Goal: Transaction & Acquisition: Purchase product/service

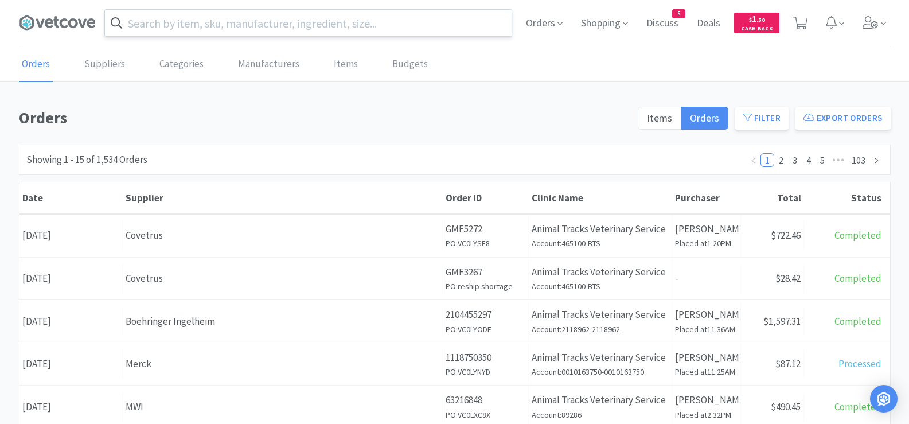
click at [219, 30] on input "text" at bounding box center [308, 23] width 407 height 26
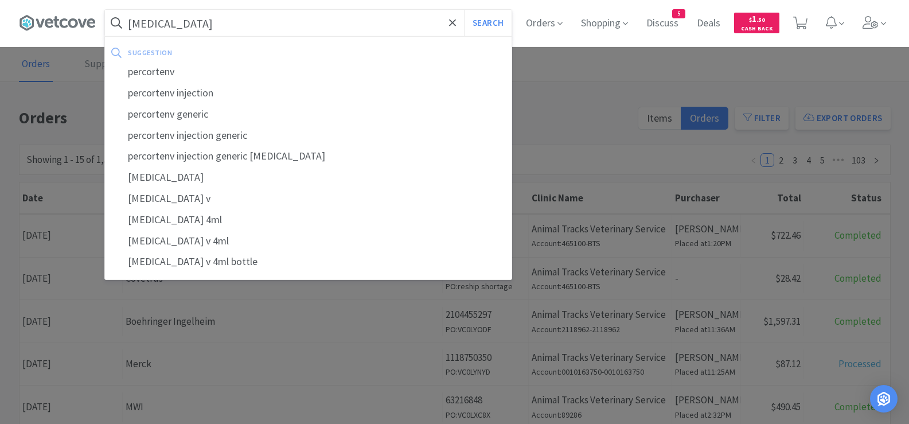
type input "[MEDICAL_DATA]"
click at [464, 10] on button "Search" at bounding box center [488, 23] width 48 height 26
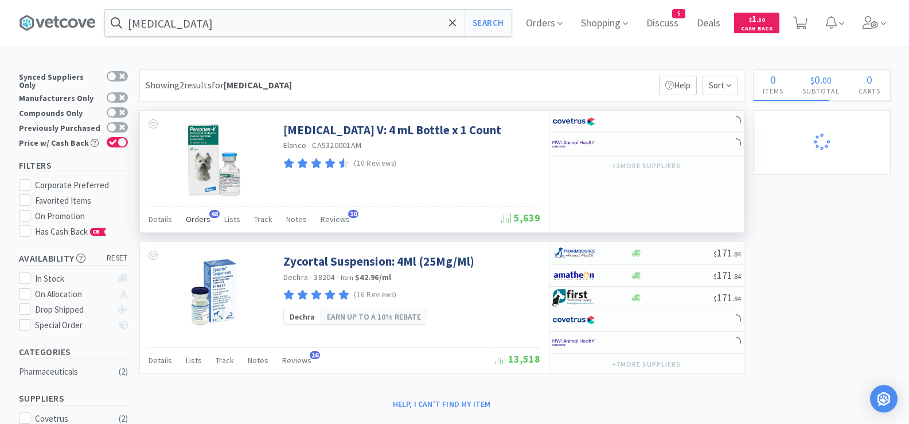
click at [200, 225] on div "Orders 48" at bounding box center [198, 221] width 25 height 22
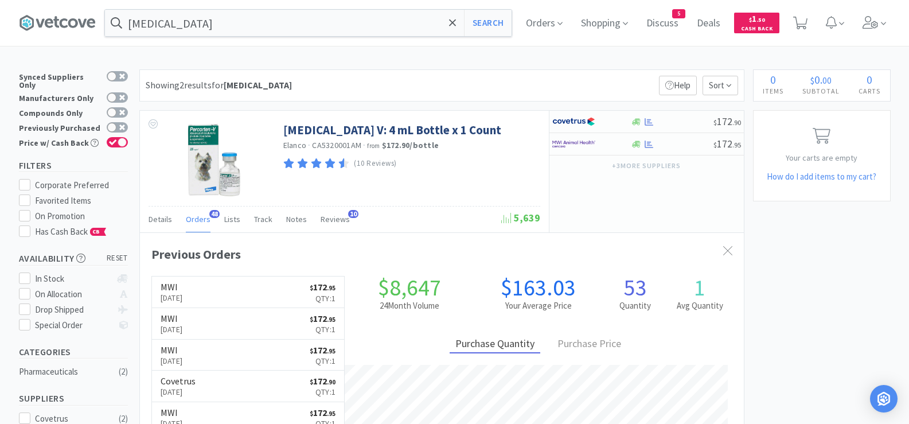
scroll to position [307, 604]
click at [260, 286] on link "MWI [DATE] $ 172 . 95 Qty: 1" at bounding box center [248, 293] width 193 height 32
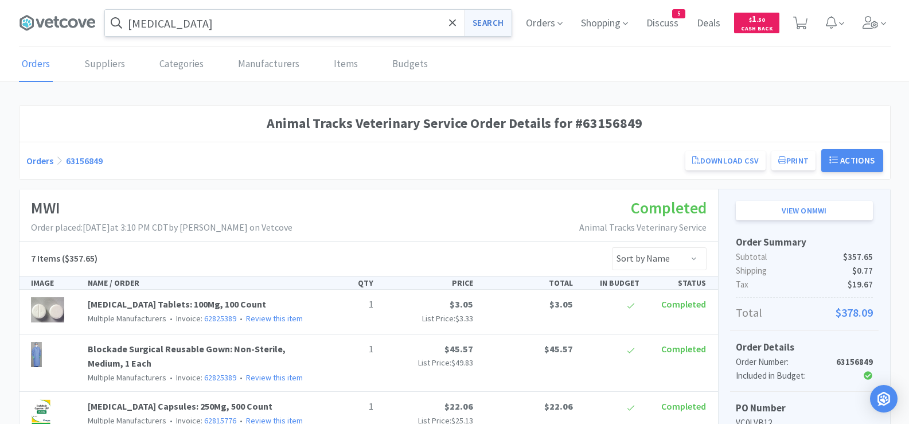
click at [495, 29] on button "Search" at bounding box center [488, 23] width 48 height 26
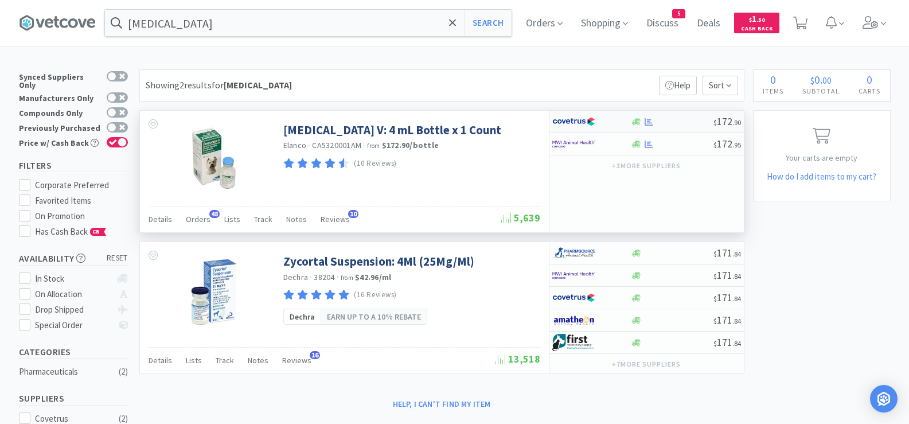
click at [689, 124] on div at bounding box center [672, 122] width 83 height 9
select select "1"
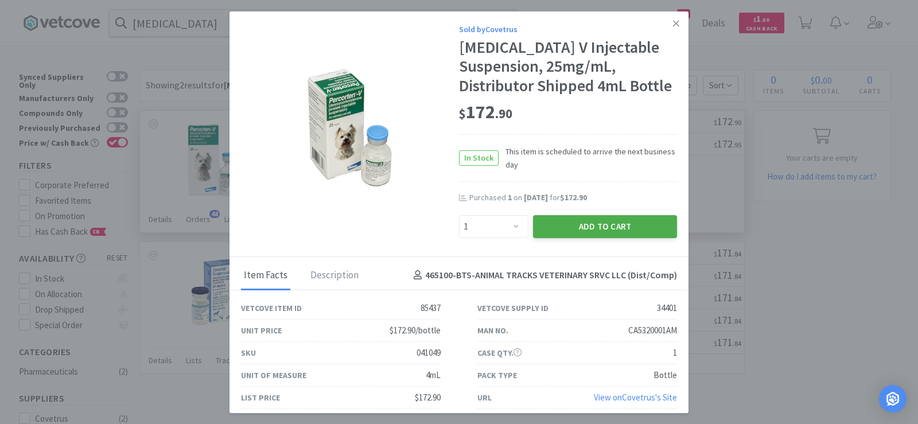
click at [583, 238] on button "Add to Cart" at bounding box center [605, 226] width 144 height 23
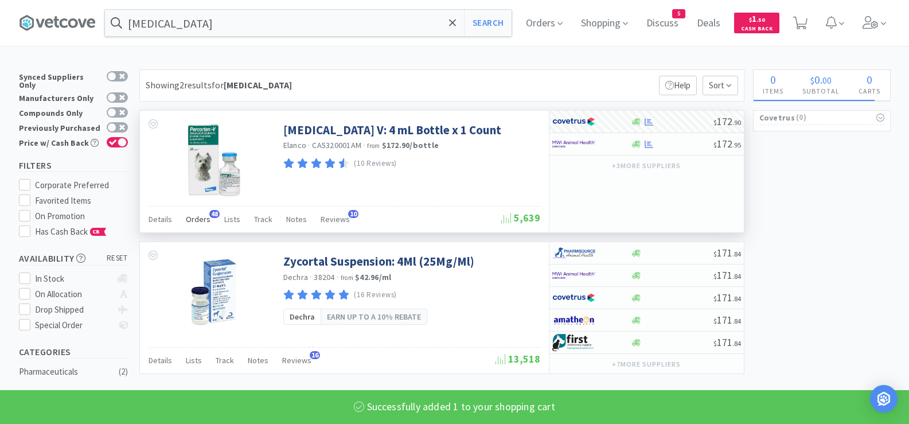
click at [190, 219] on span "Orders" at bounding box center [198, 219] width 25 height 10
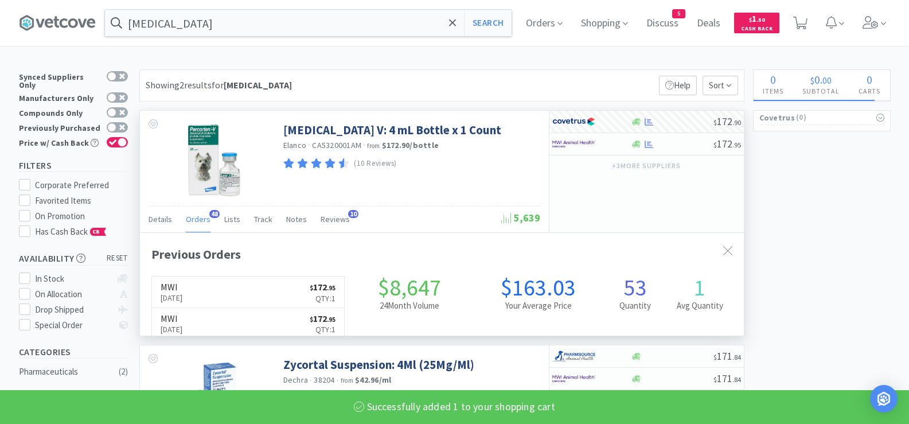
scroll to position [307, 604]
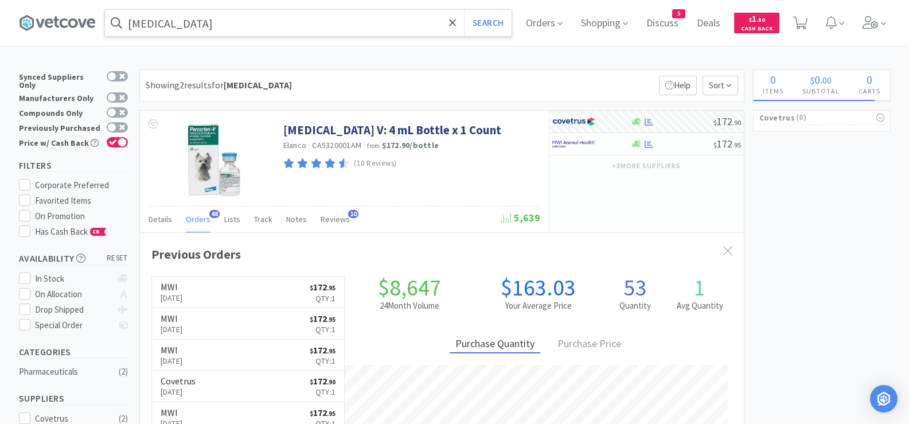
click at [220, 30] on input "[MEDICAL_DATA]" at bounding box center [308, 23] width 407 height 26
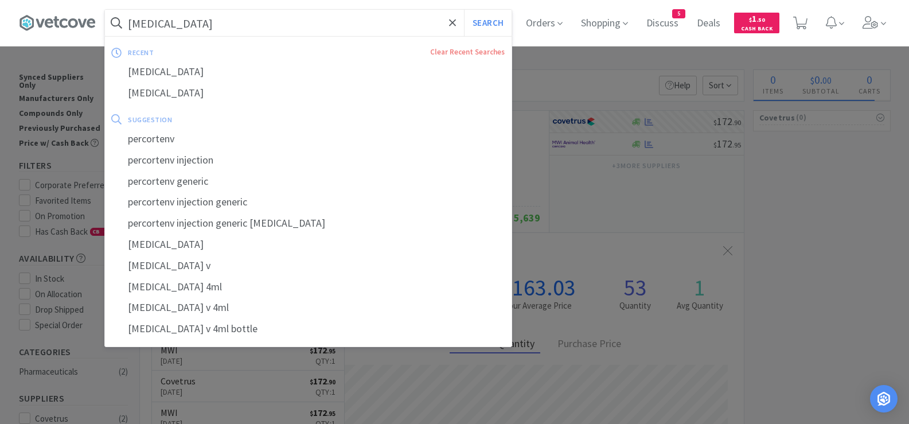
select select "1"
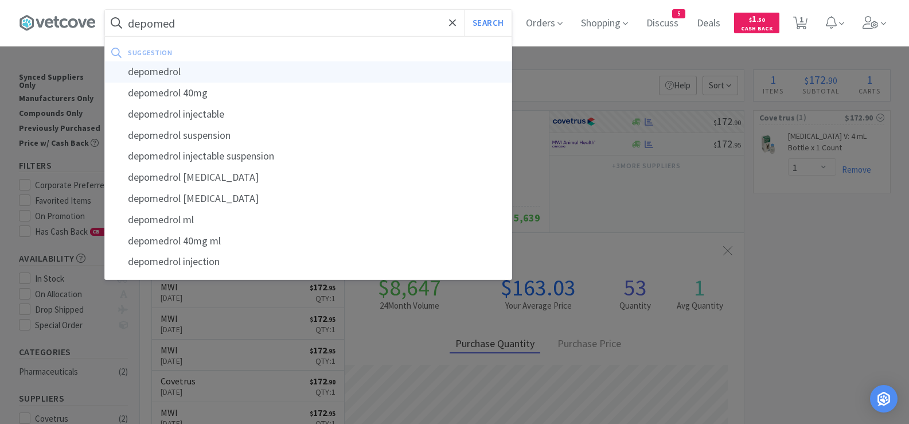
click at [177, 71] on div "depomedrol" at bounding box center [308, 71] width 407 height 21
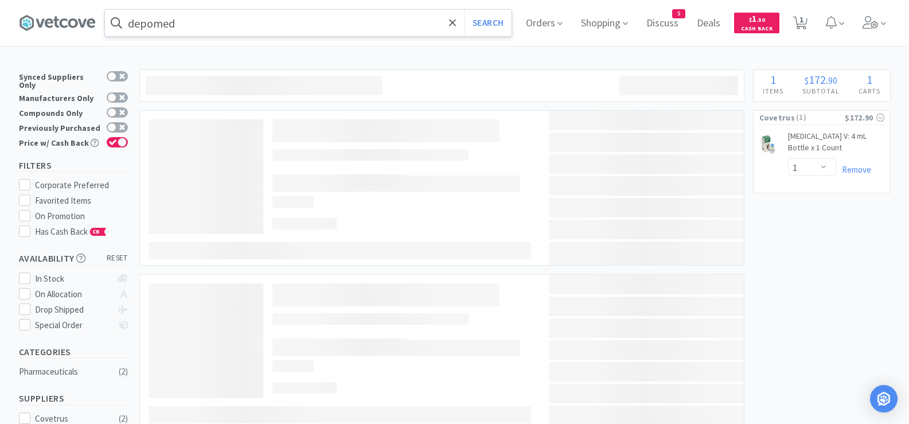
type input "depomedrol"
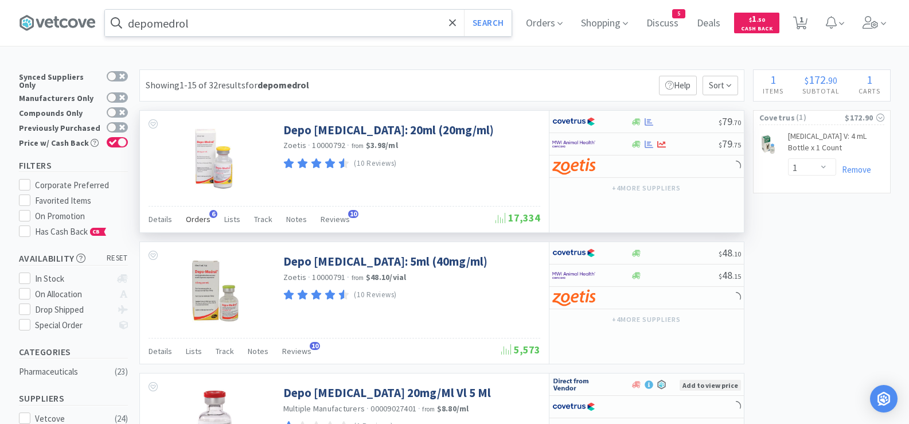
click at [194, 219] on span "Orders" at bounding box center [198, 219] width 25 height 10
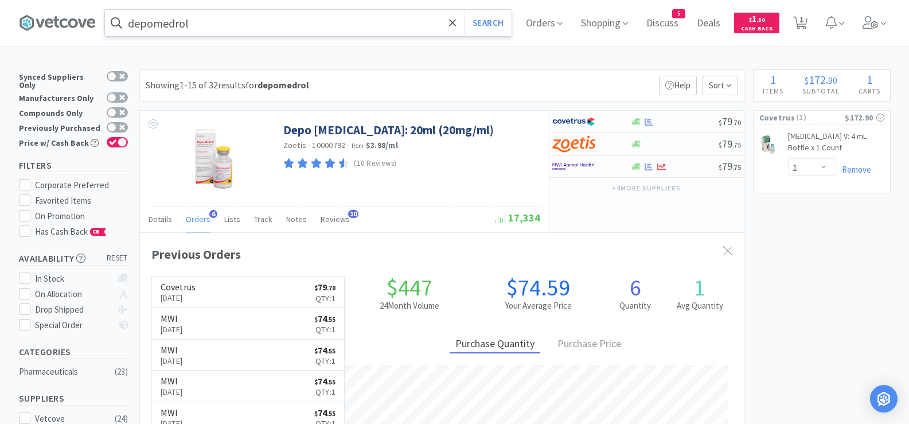
scroll to position [297, 604]
click at [665, 120] on div at bounding box center [675, 122] width 88 height 9
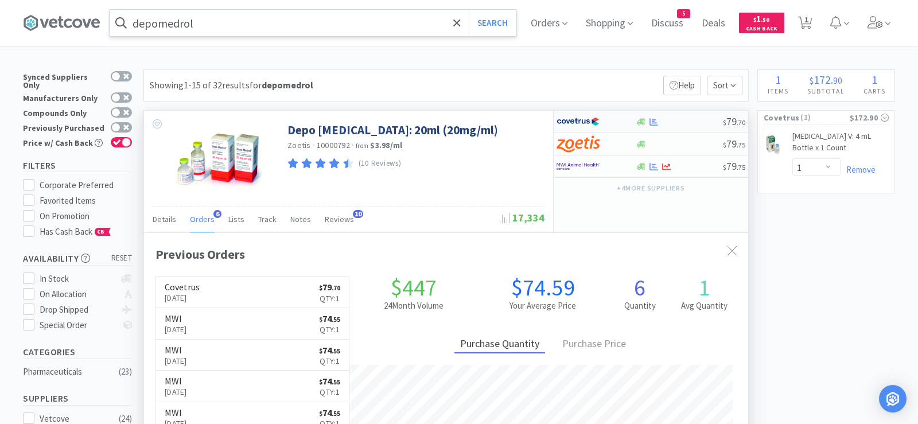
select select "1"
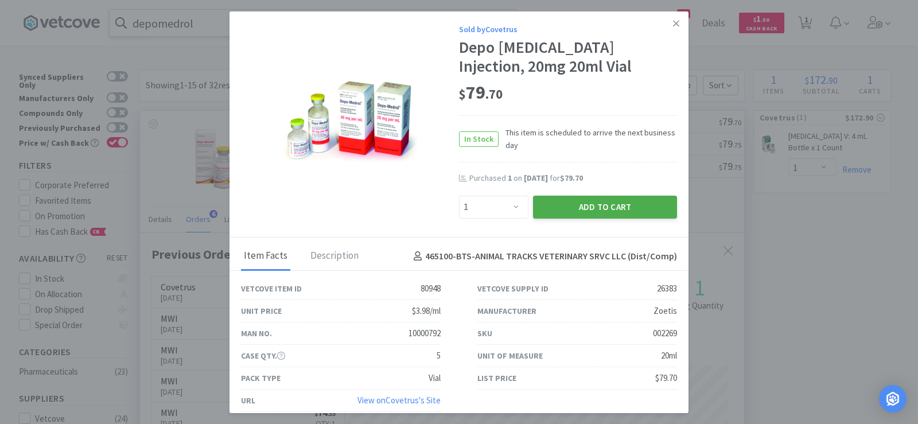
click at [575, 207] on button "Add to Cart" at bounding box center [605, 207] width 144 height 23
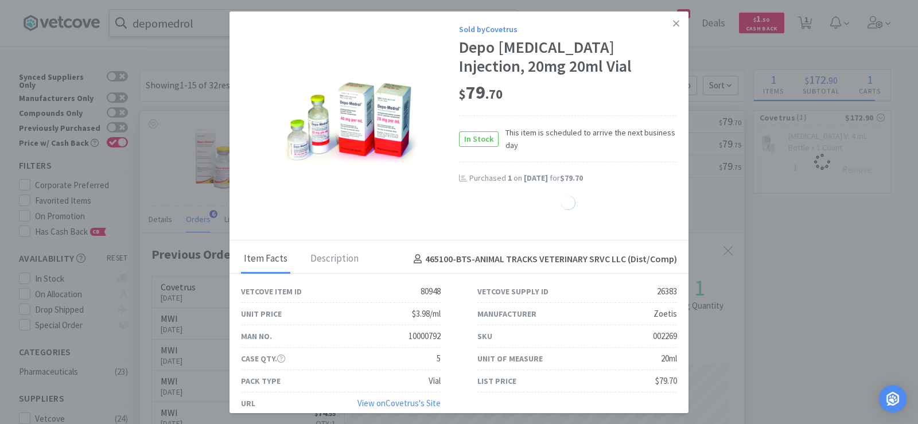
select select "1"
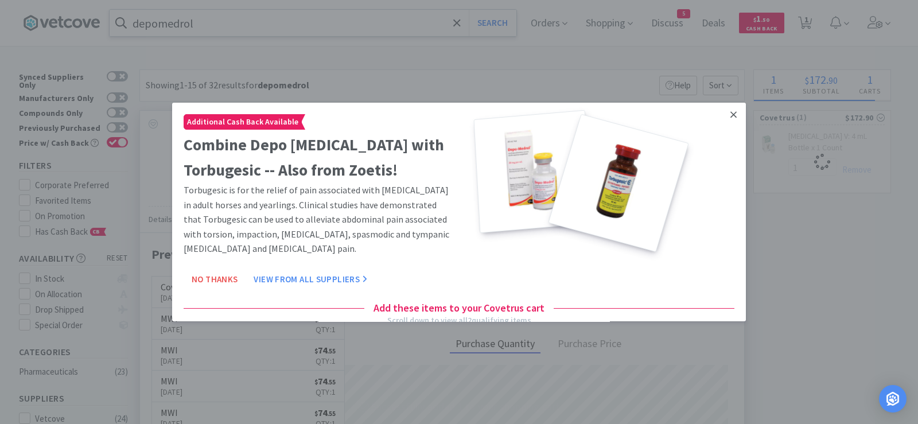
click at [730, 118] on icon at bounding box center [733, 114] width 6 height 6
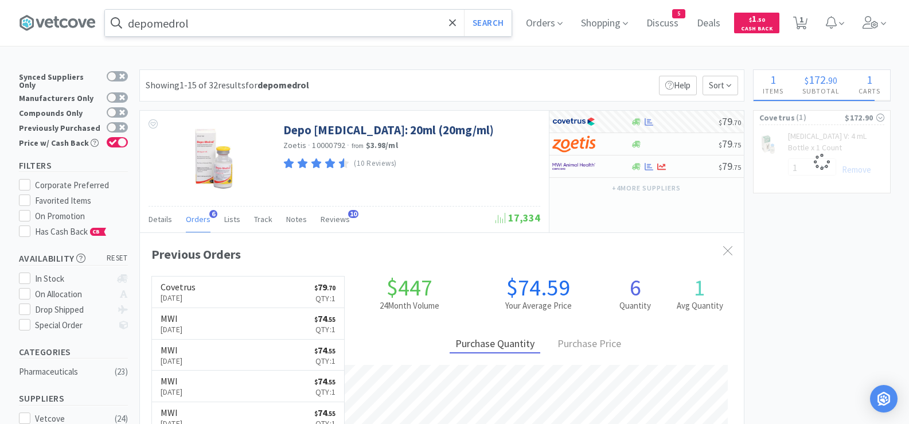
select select "1"
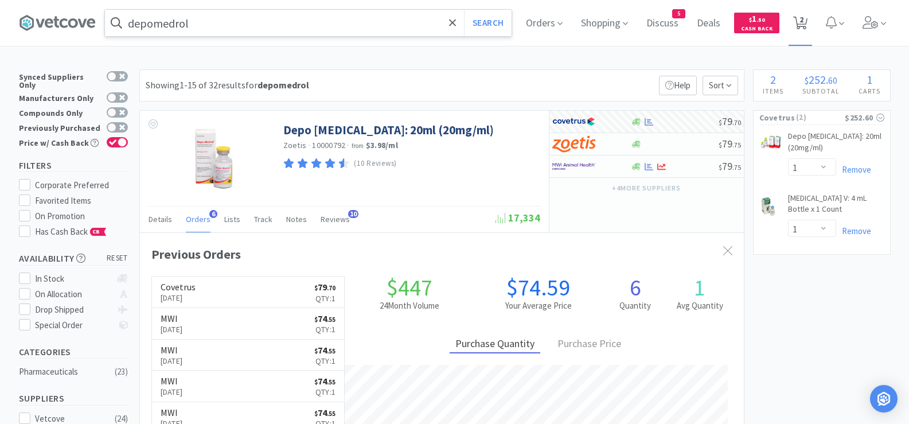
click at [812, 30] on span "2" at bounding box center [801, 23] width 24 height 46
select select "1"
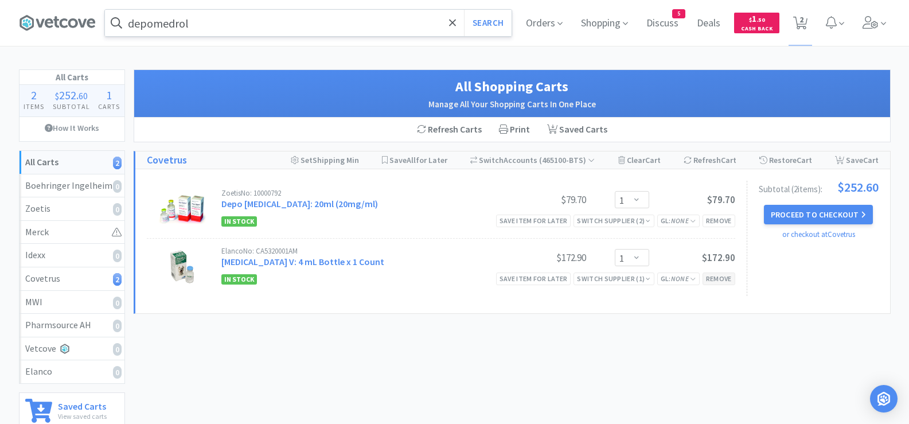
click at [722, 279] on div "Remove" at bounding box center [719, 278] width 33 height 12
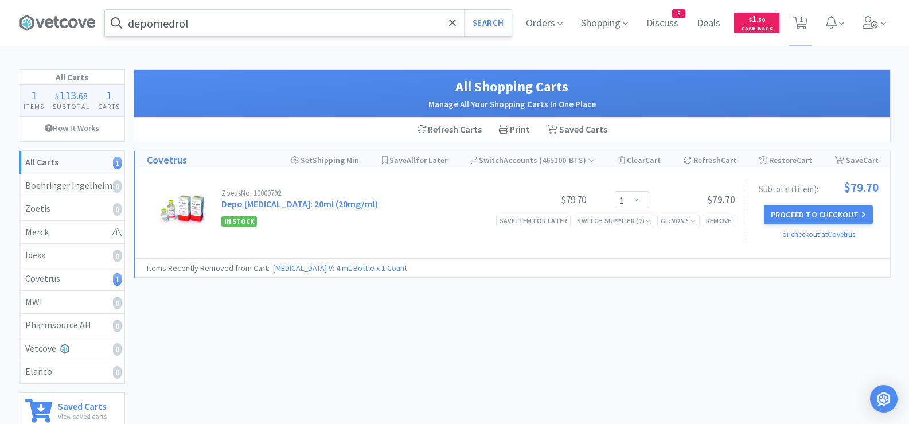
click at [236, 24] on input "depomedrol" at bounding box center [308, 23] width 407 height 26
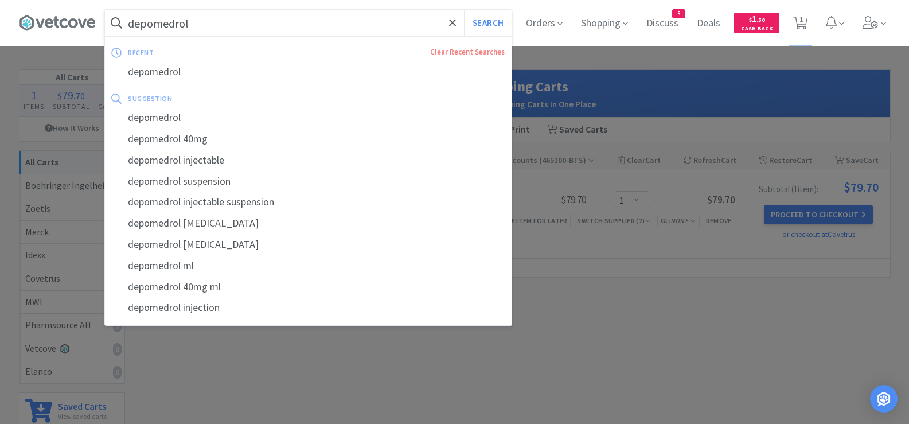
paste input "Clavamox 250"
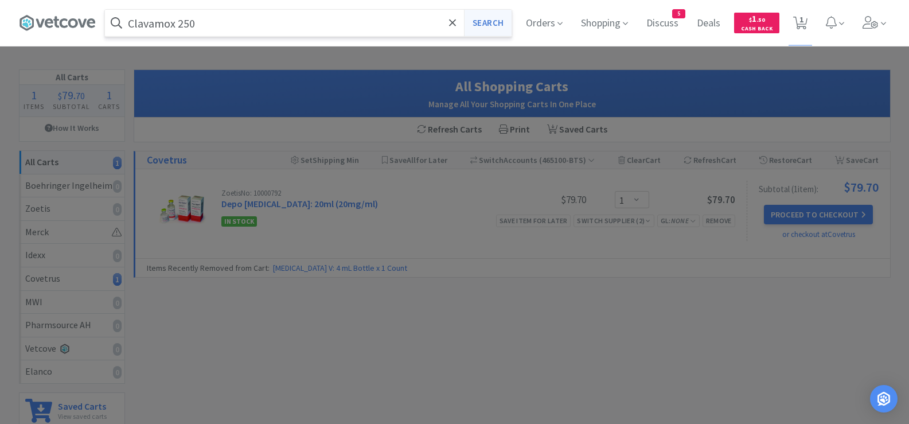
type input "Clavamox 250"
click at [483, 27] on button "Search" at bounding box center [488, 23] width 48 height 26
select select "1"
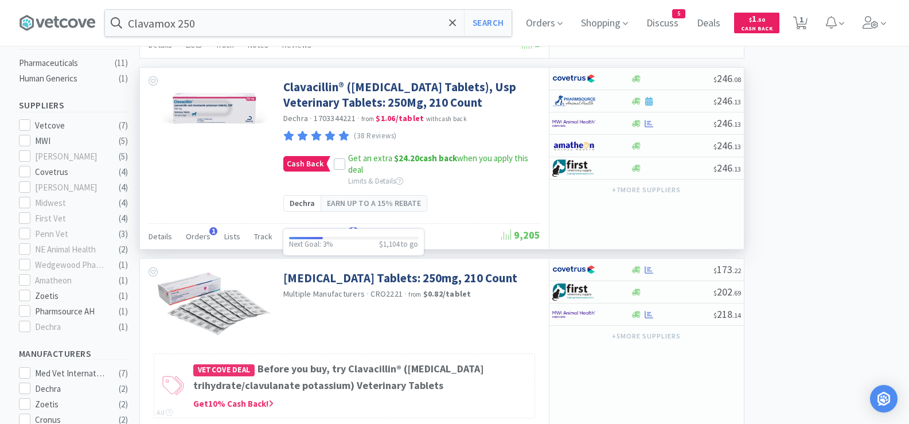
scroll to position [344, 0]
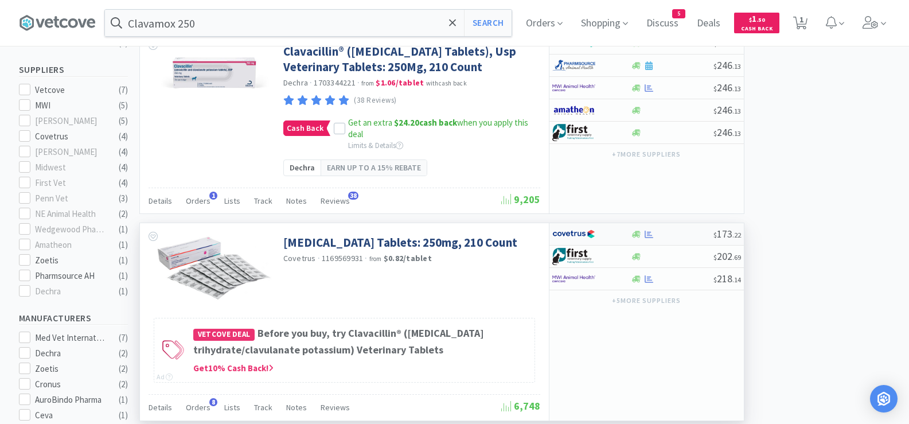
click at [671, 239] on div at bounding box center [672, 234] width 83 height 9
select select "1"
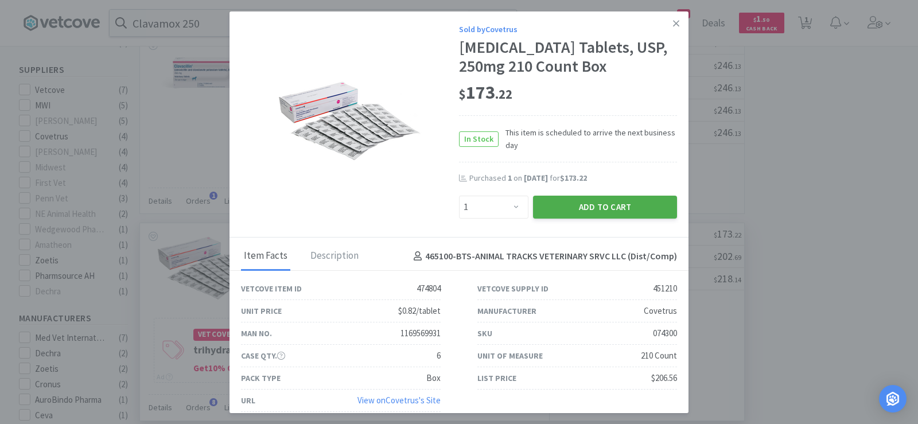
click at [599, 219] on button "Add to Cart" at bounding box center [605, 207] width 144 height 23
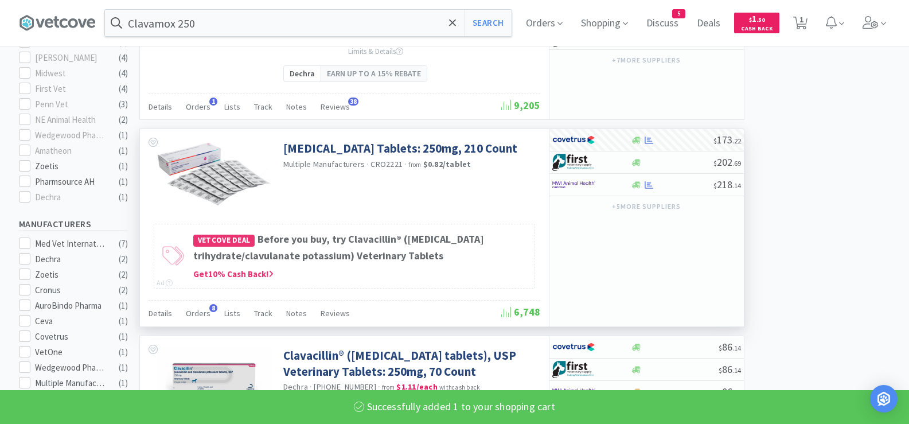
scroll to position [459, 0]
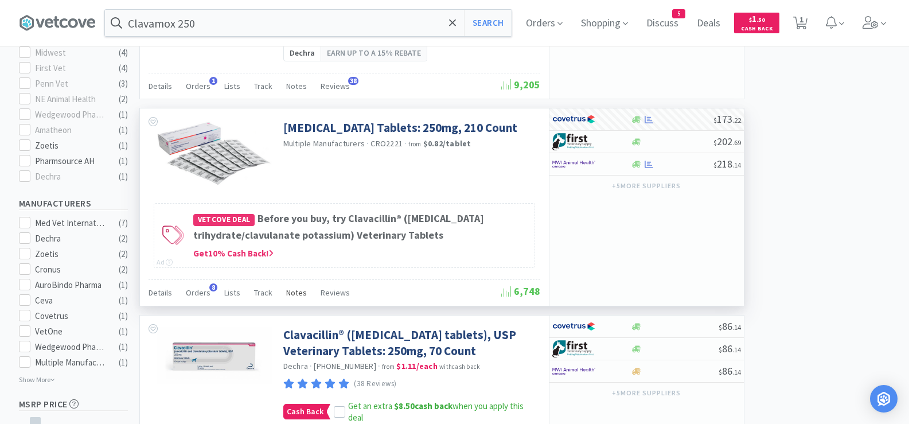
click at [286, 298] on span "Notes" at bounding box center [296, 292] width 21 height 10
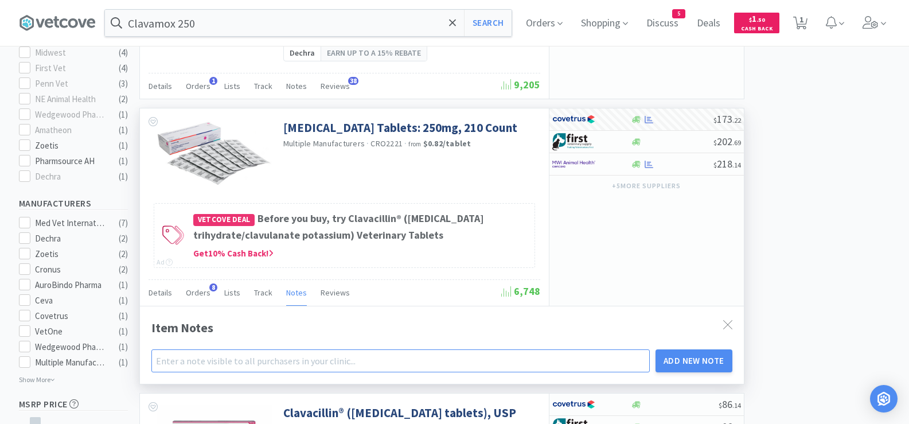
click at [255, 372] on input "text" at bounding box center [400, 360] width 499 height 23
select select "1"
type input "ATVS preferred option"
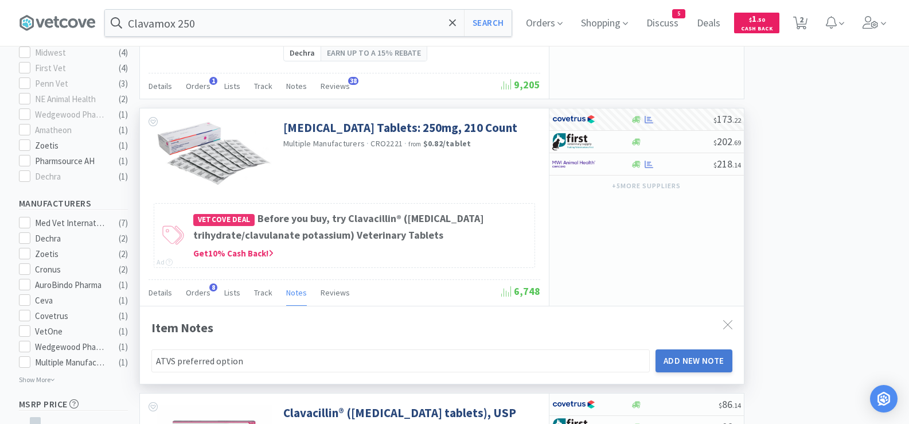
click at [719, 372] on button "Add New Note" at bounding box center [694, 360] width 77 height 23
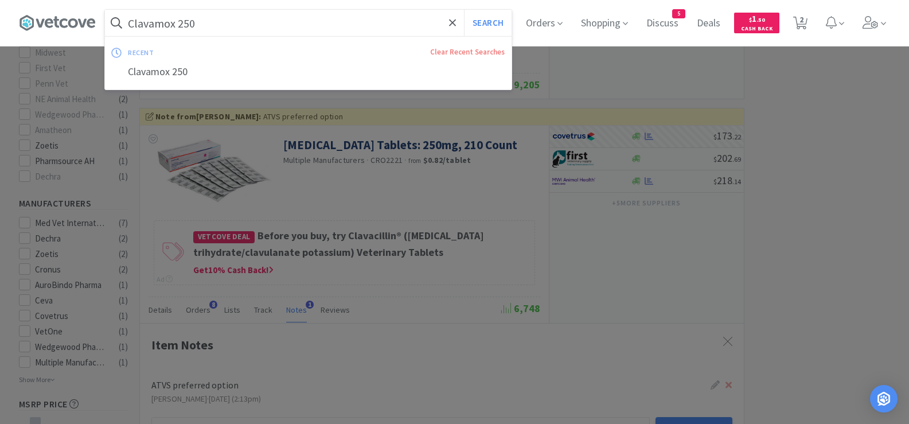
click at [252, 21] on input "Clavamox 250" at bounding box center [308, 23] width 407 height 26
paste input "62.5 mg"
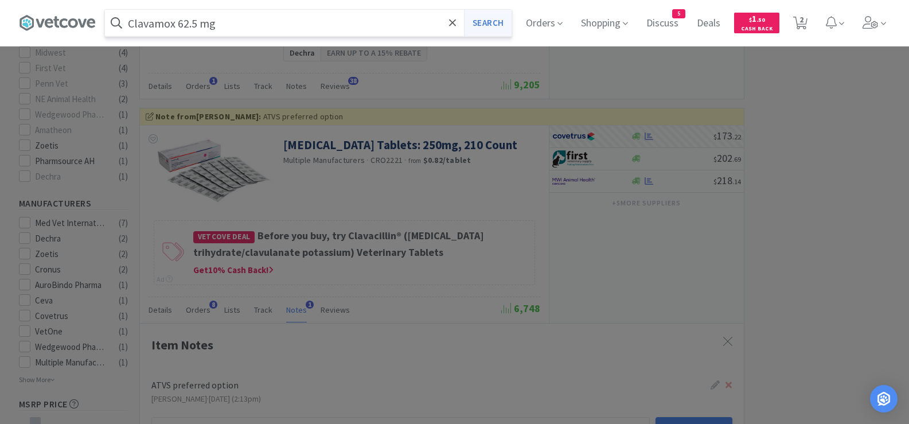
type input "Clavamox 62.5 mg"
click at [490, 25] on button "Search" at bounding box center [488, 23] width 48 height 26
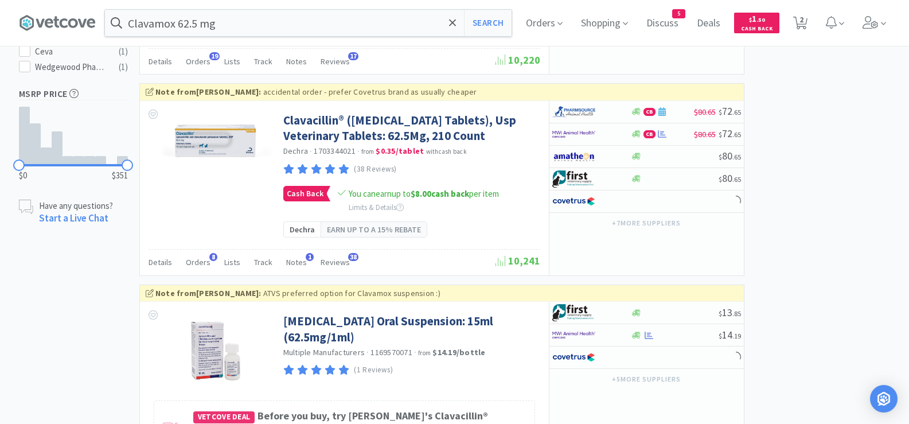
scroll to position [746, 0]
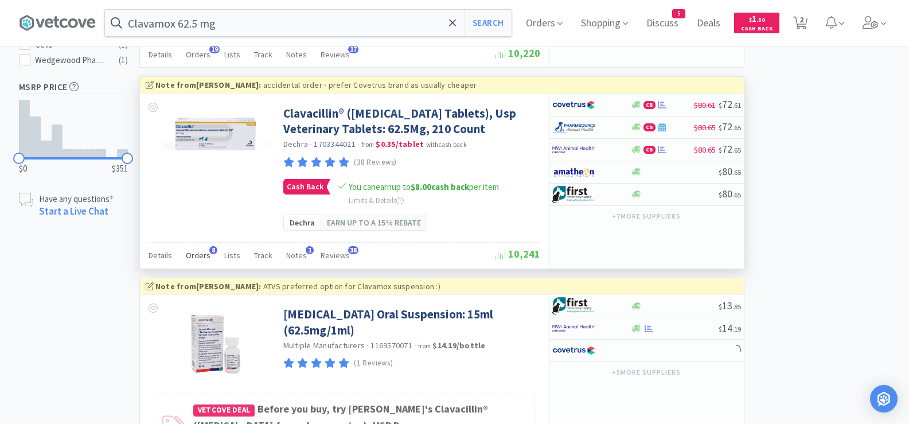
click at [202, 268] on div "Orders 8" at bounding box center [198, 257] width 25 height 22
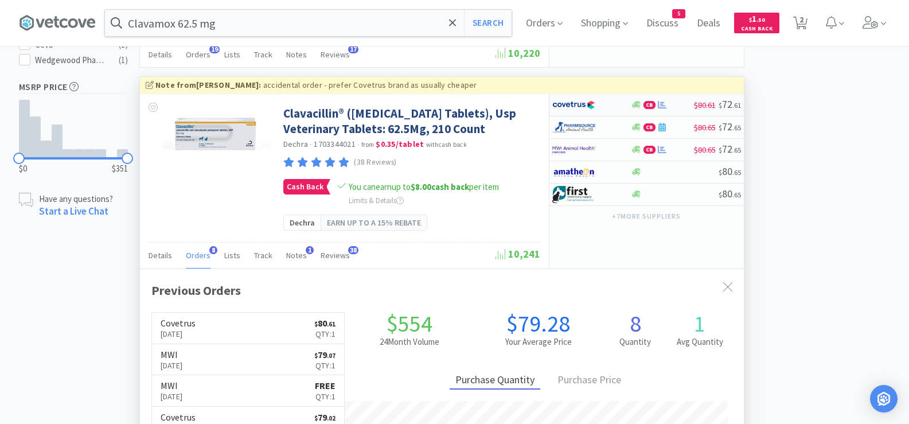
scroll to position [306, 604]
click at [669, 116] on div "CB $80.61 $ 72 . 61" at bounding box center [647, 105] width 194 height 22
select select "1"
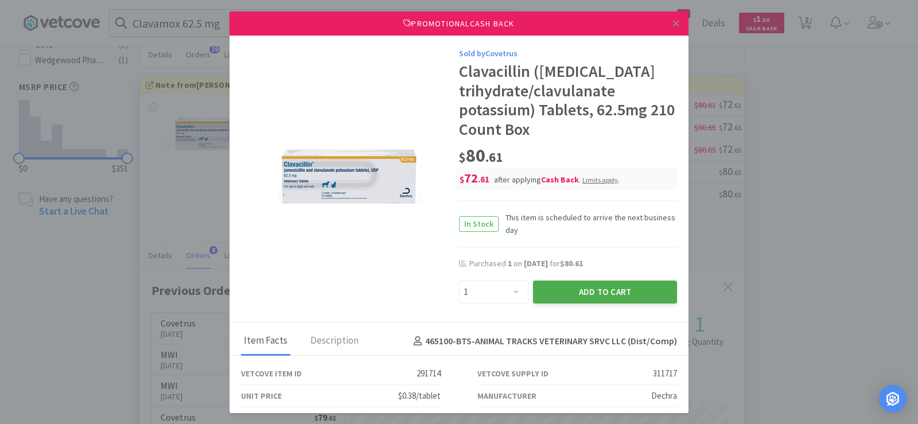
click at [567, 298] on button "Add to Cart" at bounding box center [605, 292] width 144 height 23
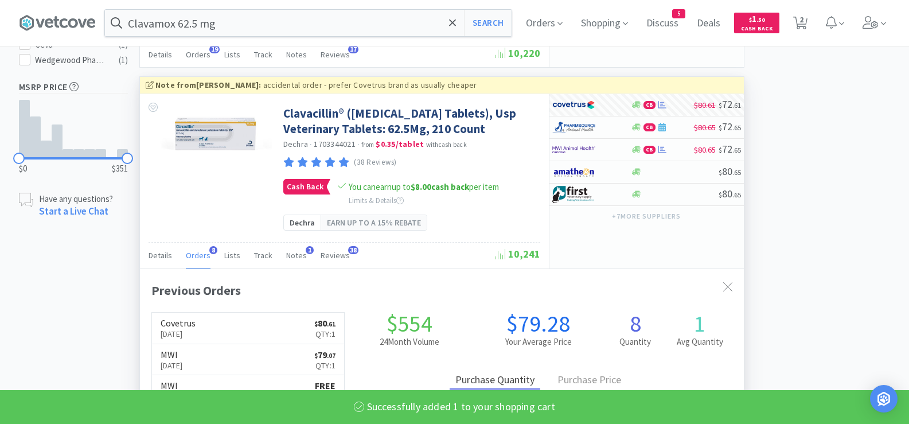
select select "1"
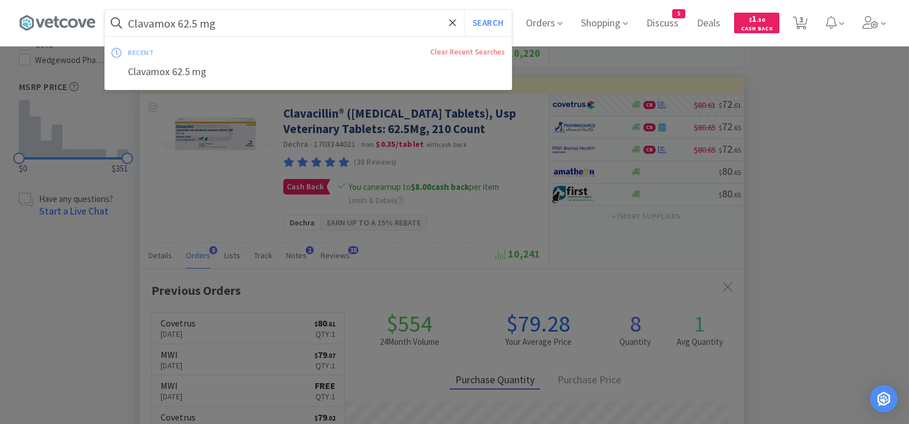
paste input "[MEDICAL_DATA] 22.7"
type input "[MEDICAL_DATA] 22.7"
click at [490, 26] on button "Search" at bounding box center [488, 23] width 48 height 26
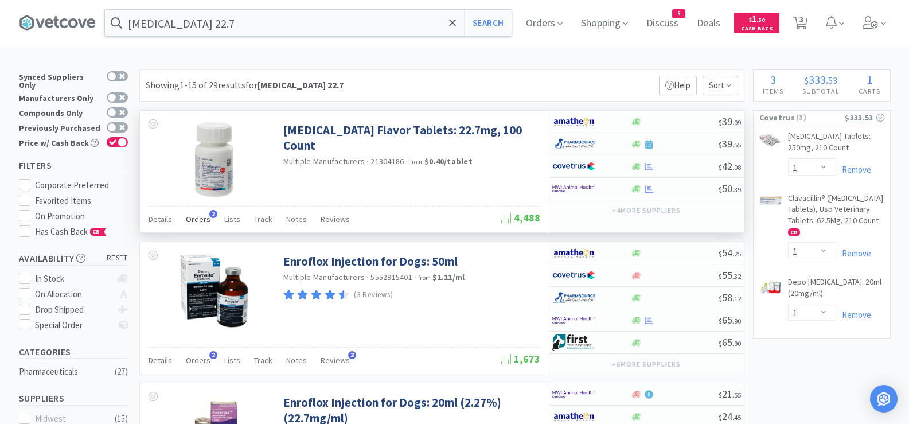
click at [203, 215] on span "Orders" at bounding box center [198, 219] width 25 height 10
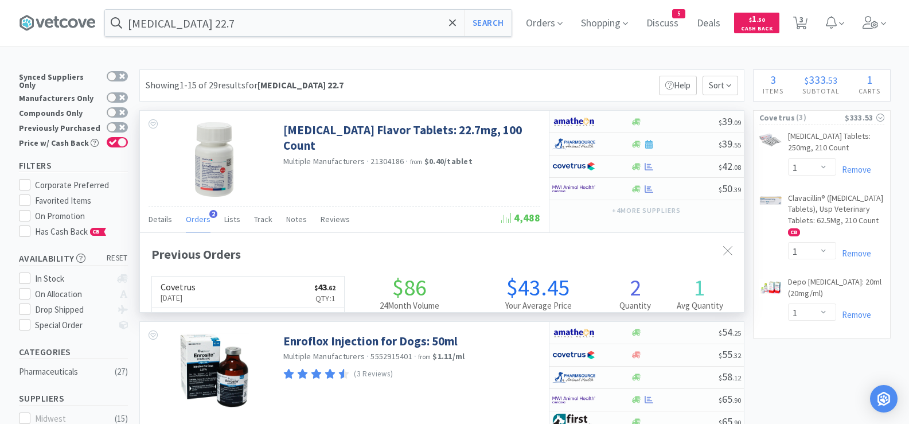
scroll to position [297, 604]
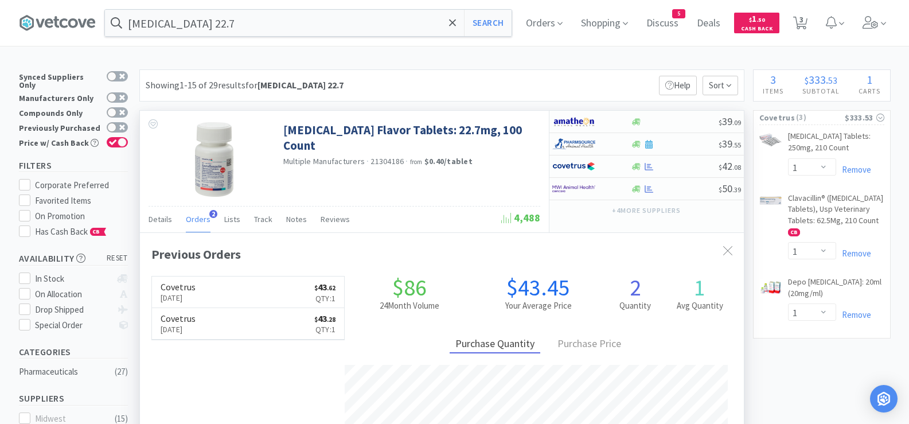
click at [202, 225] on div "Orders 2" at bounding box center [198, 221] width 25 height 22
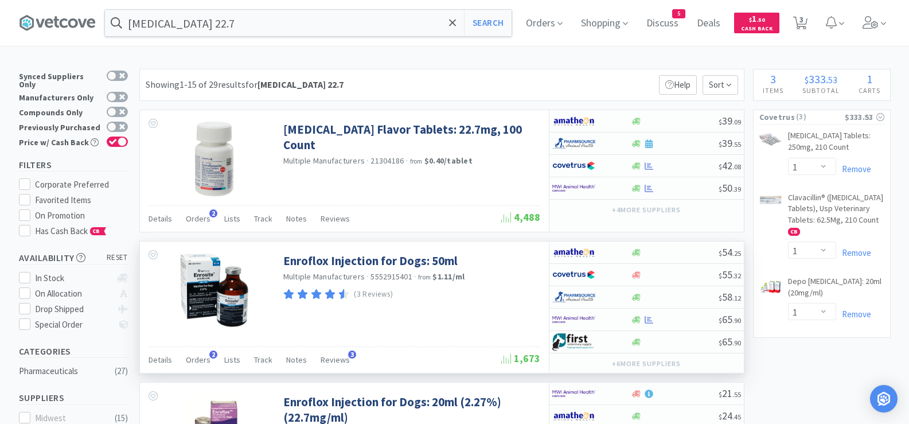
scroll to position [0, 0]
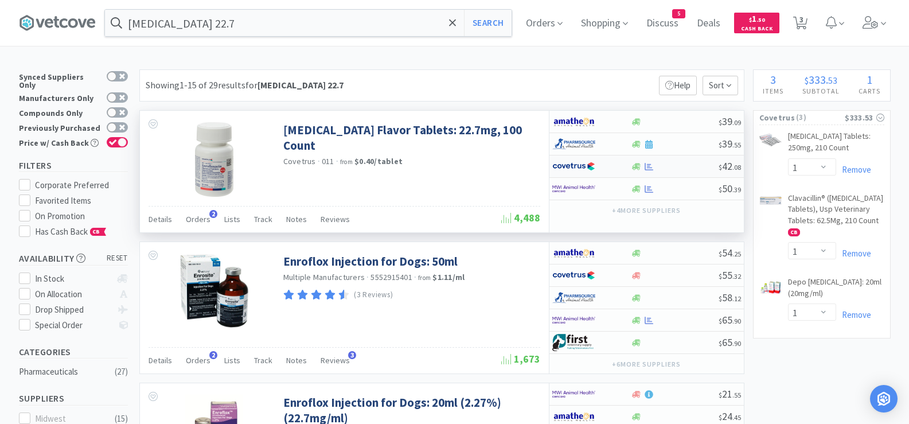
click at [694, 168] on div at bounding box center [675, 166] width 88 height 9
select select "1"
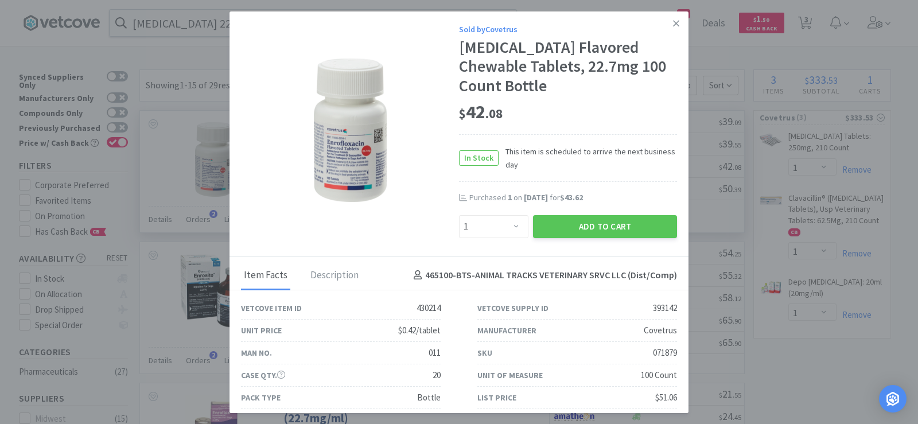
click at [565, 240] on div "Add to Cart" at bounding box center [605, 227] width 149 height 28
click at [565, 233] on button "Add to Cart" at bounding box center [605, 226] width 144 height 23
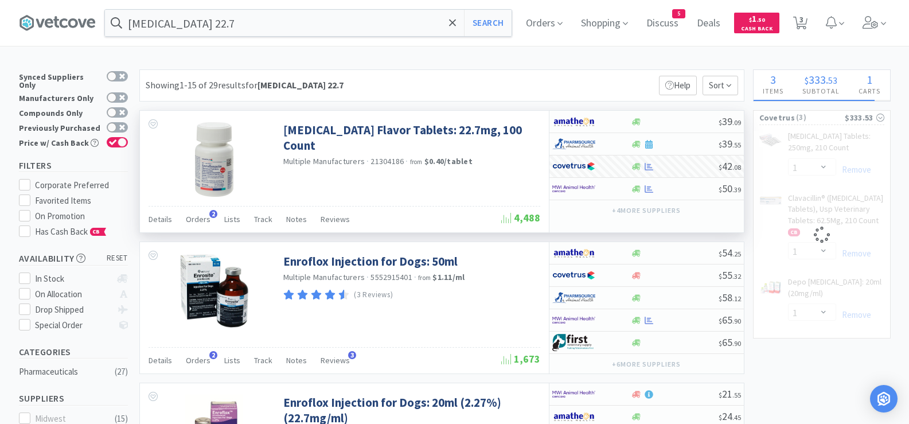
select select "1"
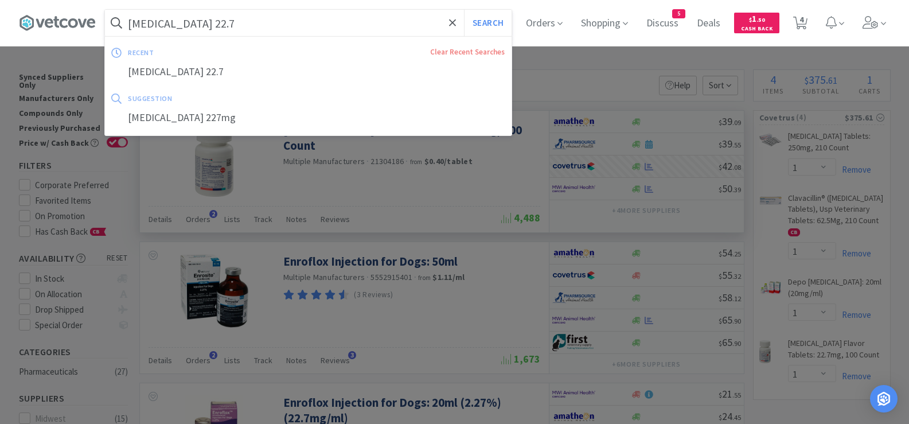
click at [232, 20] on input "[MEDICAL_DATA] 22.7" at bounding box center [308, 23] width 407 height 26
paste input "[MEDICAL_DATA] 50"
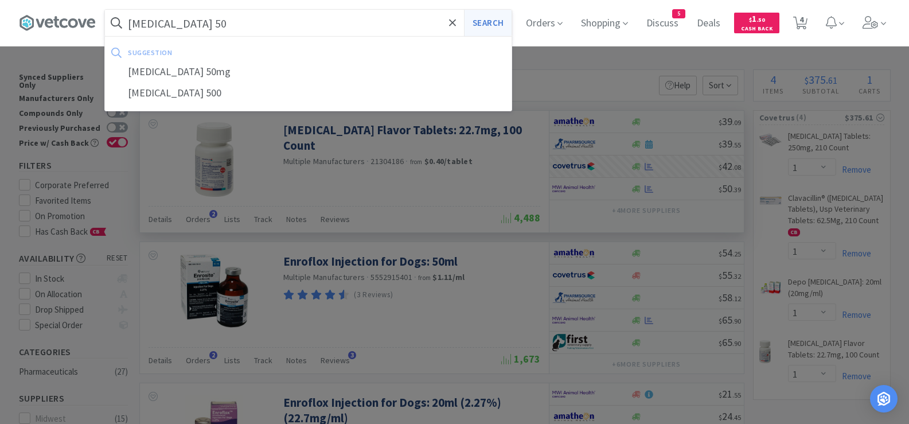
click at [493, 26] on button "Search" at bounding box center [488, 23] width 48 height 26
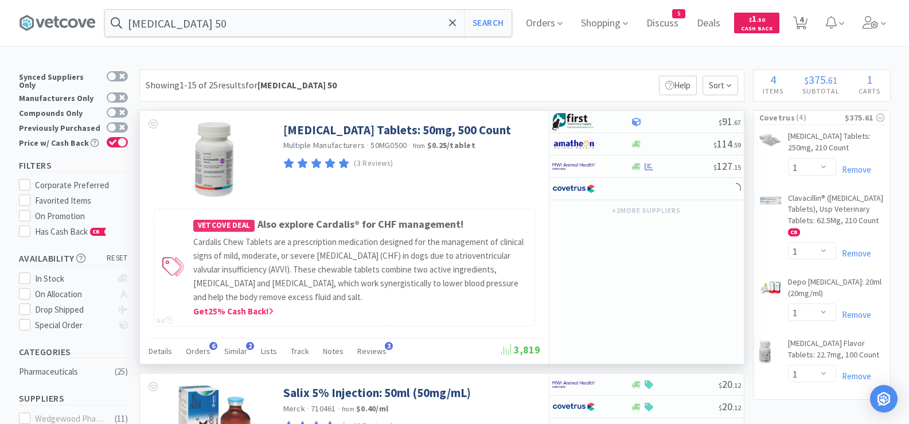
click at [180, 354] on div "Details Orders 6 Similar 2 Lists Track Notes Reviews 3" at bounding box center [325, 353] width 353 height 22
click at [202, 349] on span "Orders" at bounding box center [198, 351] width 25 height 10
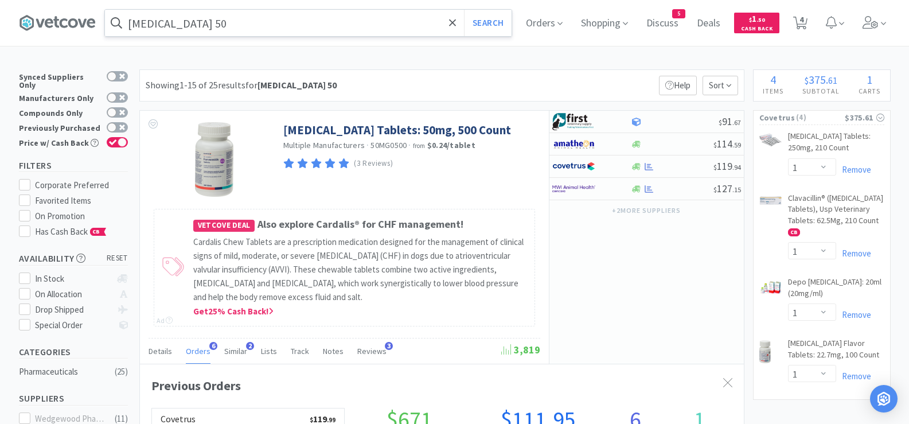
click at [246, 28] on input "[MEDICAL_DATA] 50" at bounding box center [308, 23] width 407 height 26
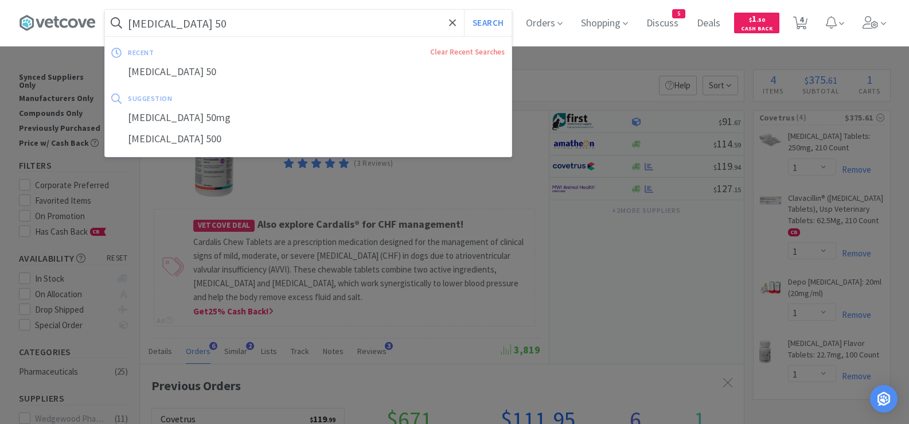
paste input "Skin Staples"
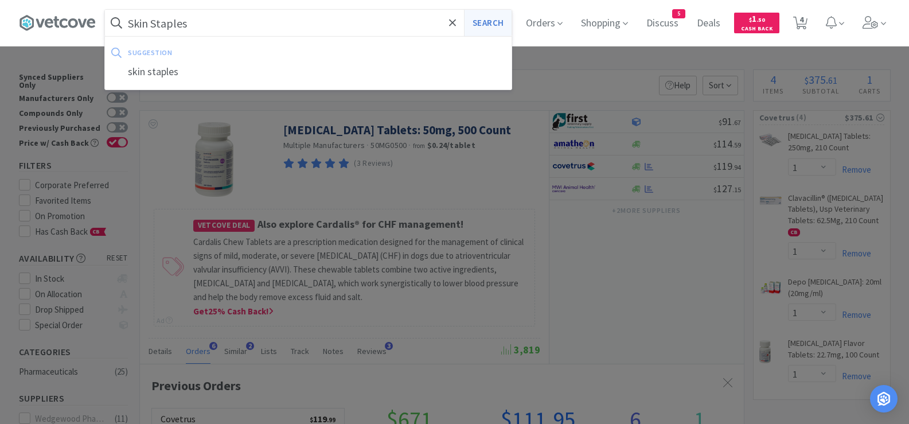
click at [489, 25] on button "Search" at bounding box center [488, 23] width 48 height 26
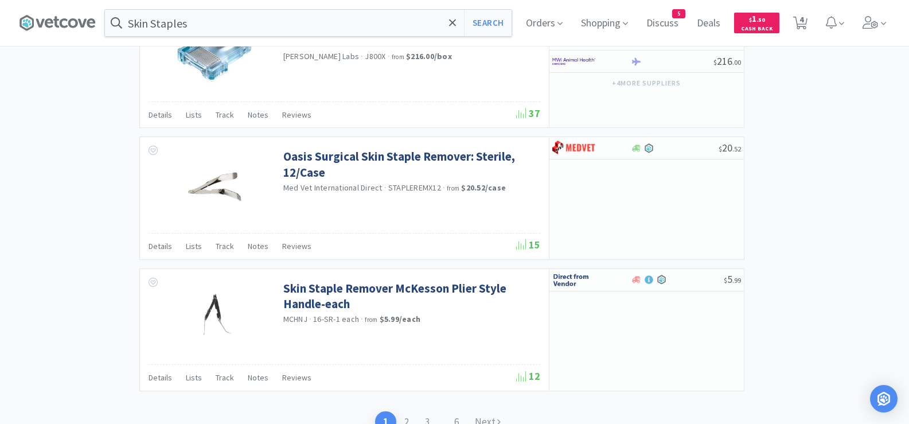
scroll to position [1527, 0]
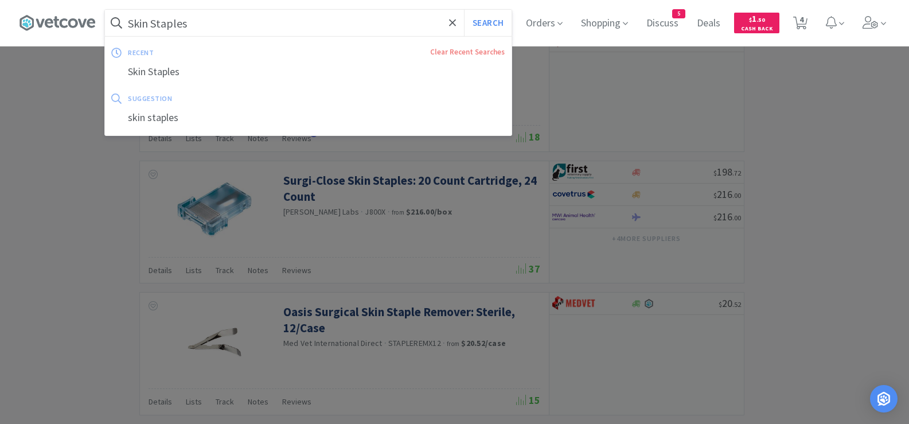
click at [224, 25] on input "Skin Staples" at bounding box center [308, 23] width 407 height 26
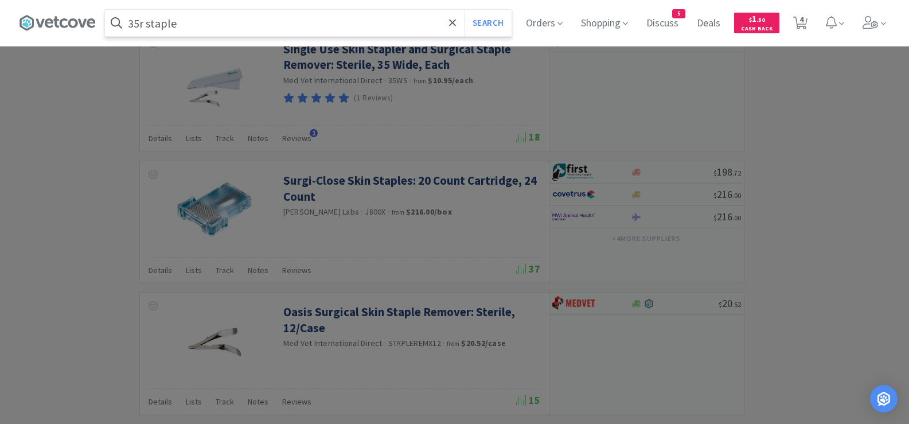
type input "35r staple"
click at [464, 10] on button "Search" at bounding box center [488, 23] width 48 height 26
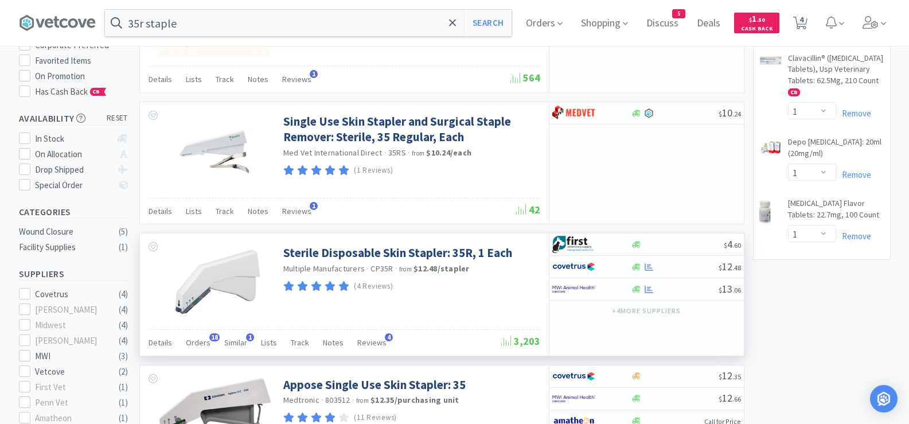
scroll to position [135, 0]
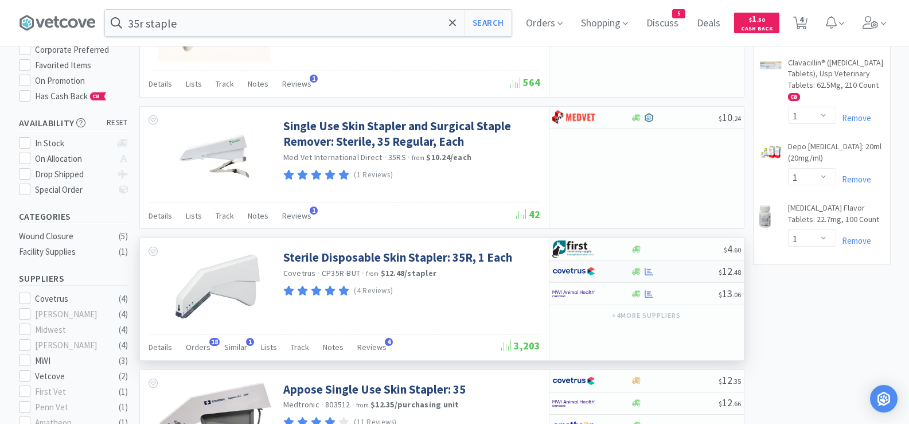
click at [697, 274] on div at bounding box center [675, 271] width 88 height 9
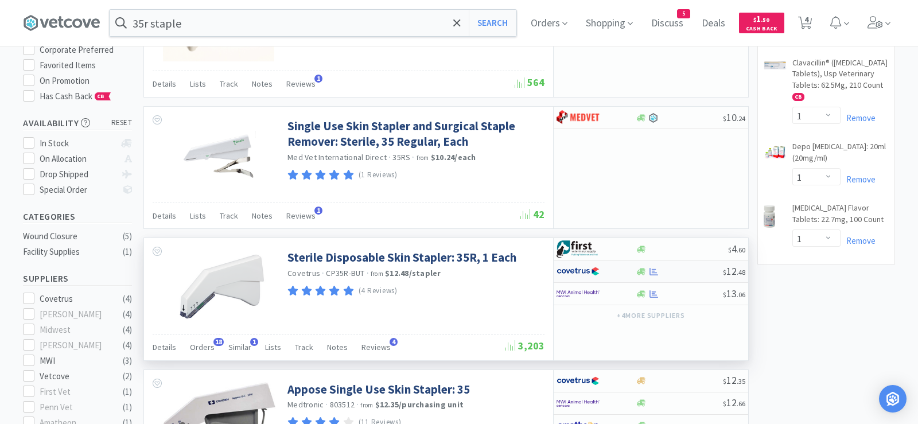
select select "1"
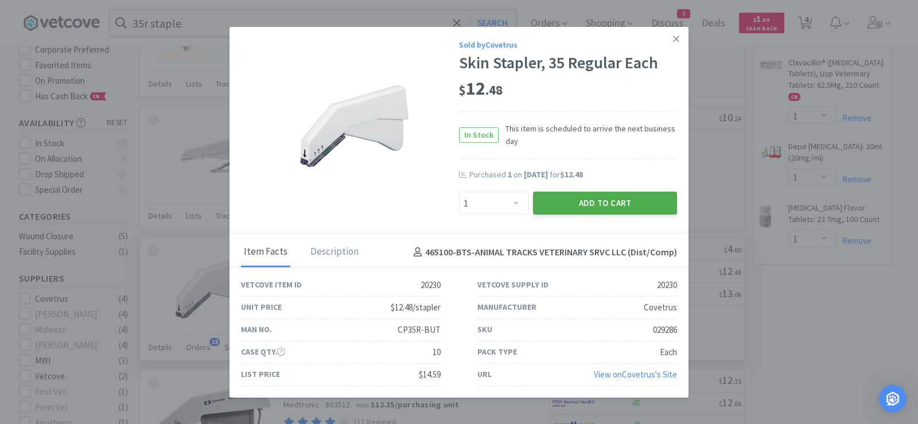
click at [594, 203] on button "Add to Cart" at bounding box center [605, 203] width 144 height 23
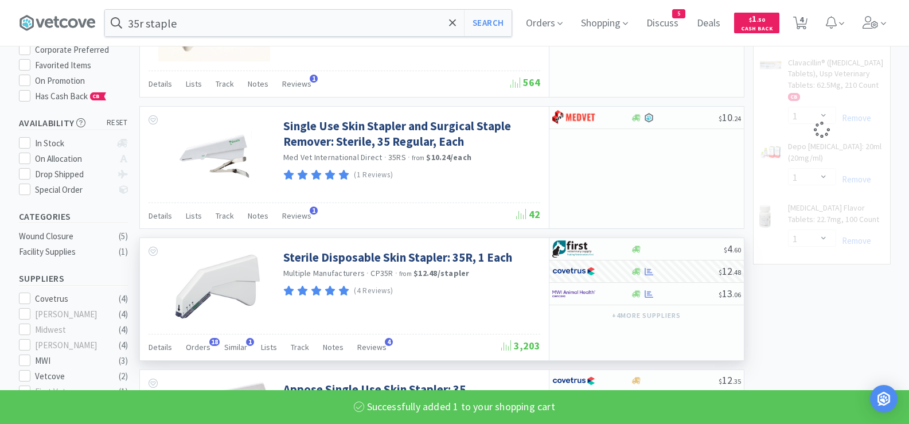
select select "1"
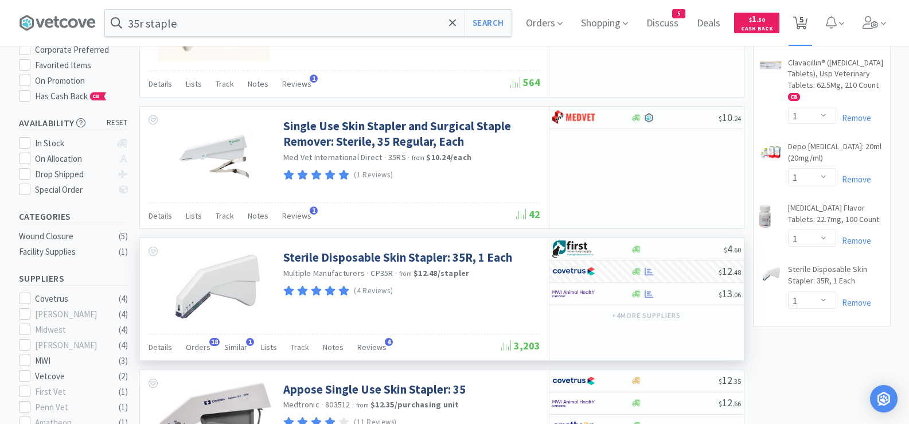
click at [799, 25] on icon at bounding box center [800, 23] width 14 height 13
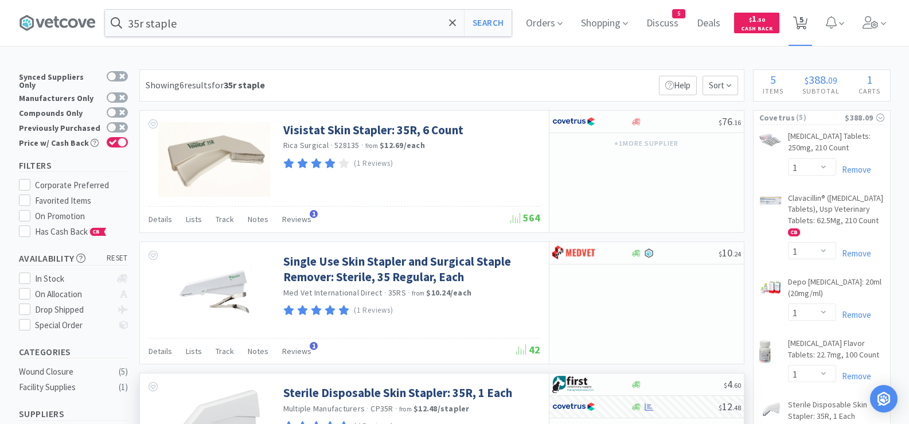
select select "1"
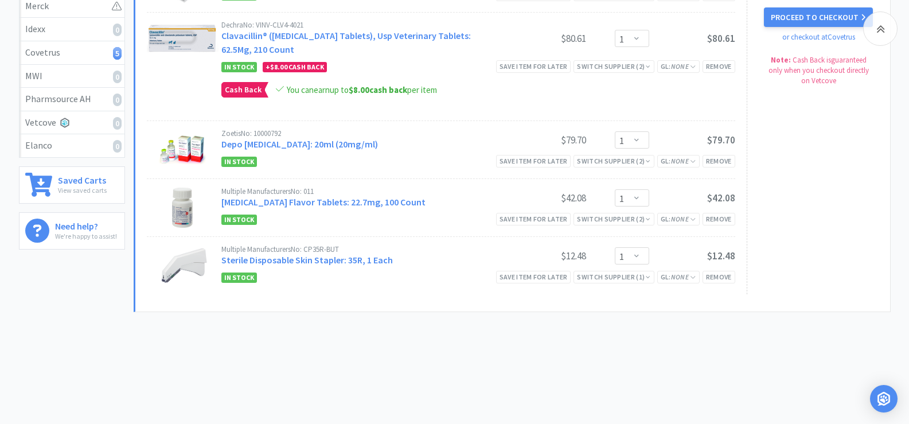
scroll to position [115, 0]
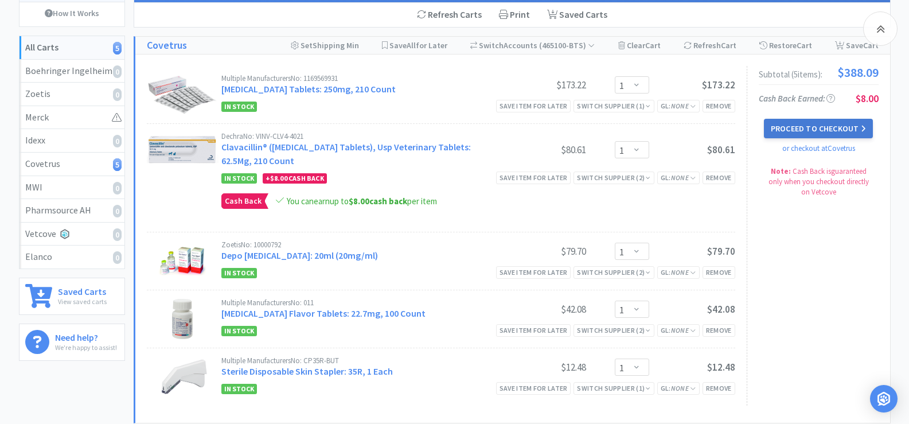
click at [799, 127] on button "Proceed to Checkout" at bounding box center [818, 129] width 109 height 20
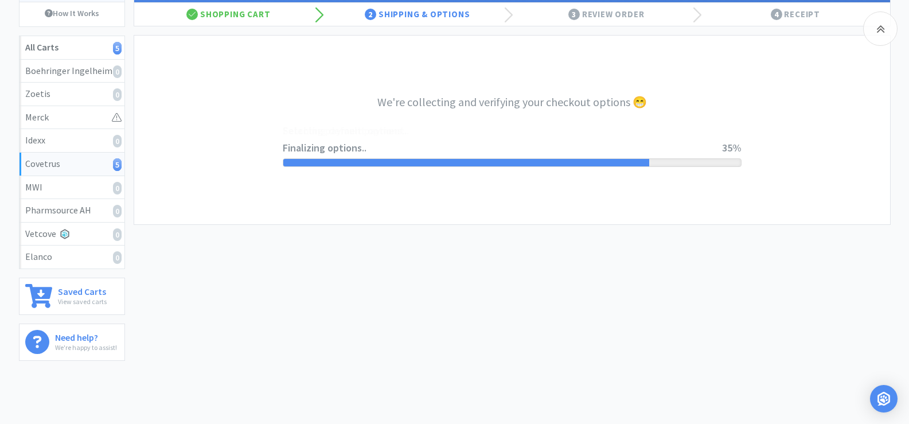
select select "ACCOUNT"
select select "cvt-standard-net"
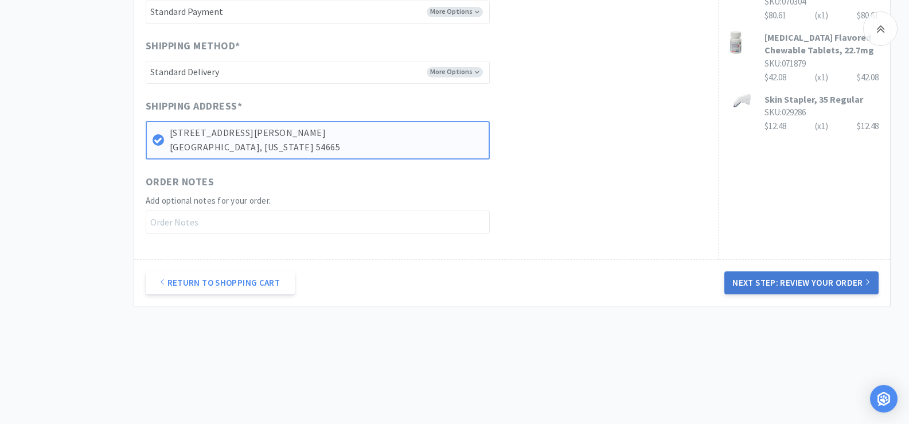
click at [756, 283] on button "Next Step: Review Your Order" at bounding box center [802, 282] width 154 height 23
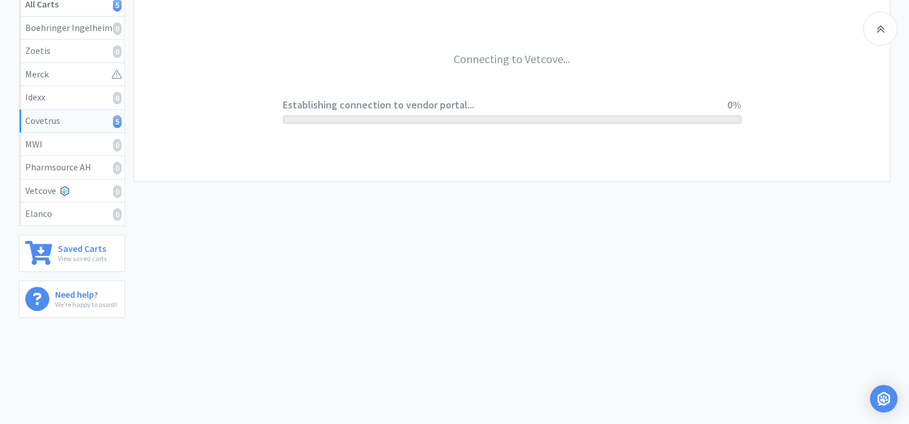
scroll to position [158, 0]
